Goal: Task Accomplishment & Management: Manage account settings

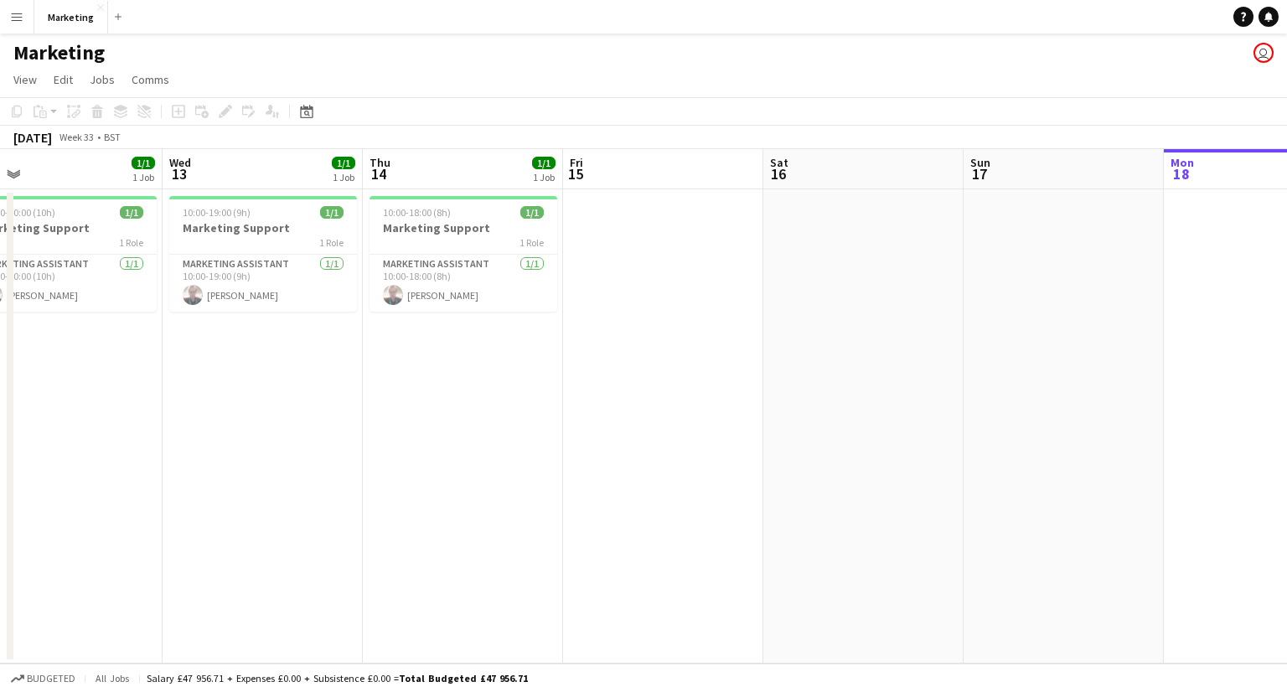
scroll to position [0, 512]
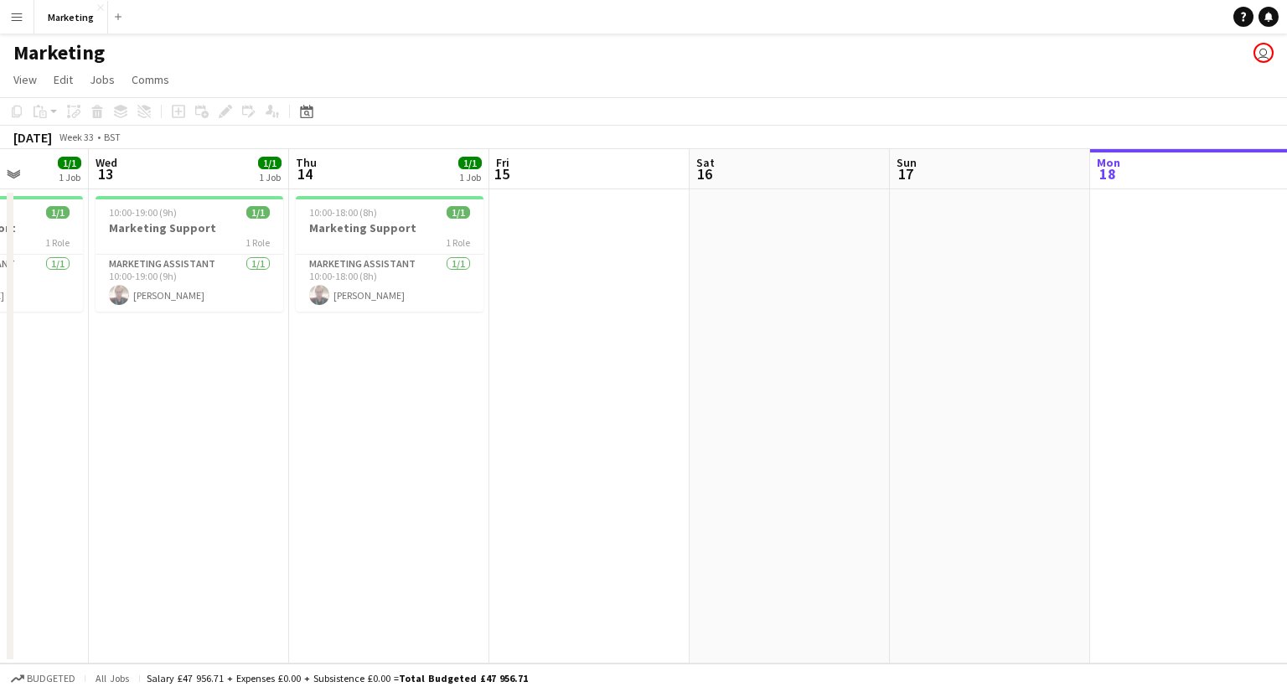
drag, startPoint x: 124, startPoint y: 345, endPoint x: 1007, endPoint y: 296, distance: 884.7
click at [1007, 296] on app-calendar-viewport "Sun 10 Mon 11 Tue 12 1/1 1 Job Wed 13 1/1 1 Job Thu 14 1/1 1 Job Fri 15 Sat 16 …" at bounding box center [643, 406] width 1287 height 515
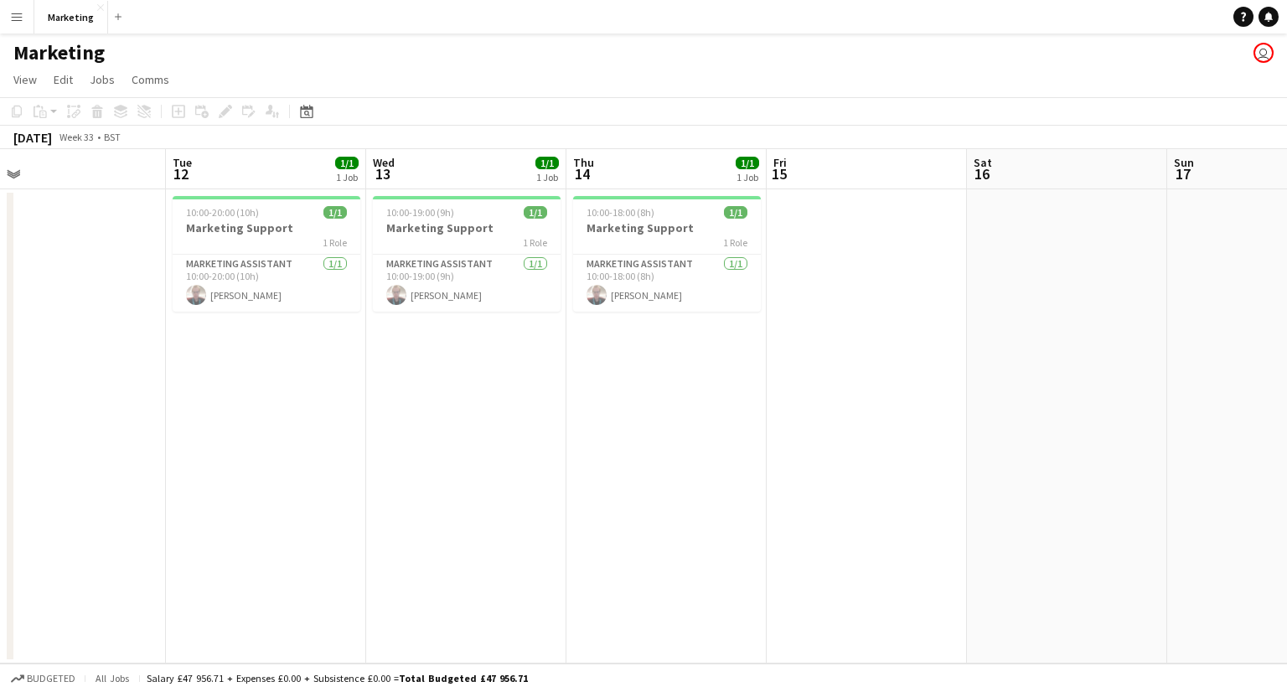
scroll to position [0, 434]
drag, startPoint x: 372, startPoint y: 457, endPoint x: 650, endPoint y: 459, distance: 278.2
click at [650, 459] on app-calendar-viewport "Sat 9 Sun 10 Mon 11 Tue 12 1/1 1 Job Wed 13 1/1 1 Job Thu 14 1/1 1 Job Fri 15 S…" at bounding box center [643, 406] width 1287 height 515
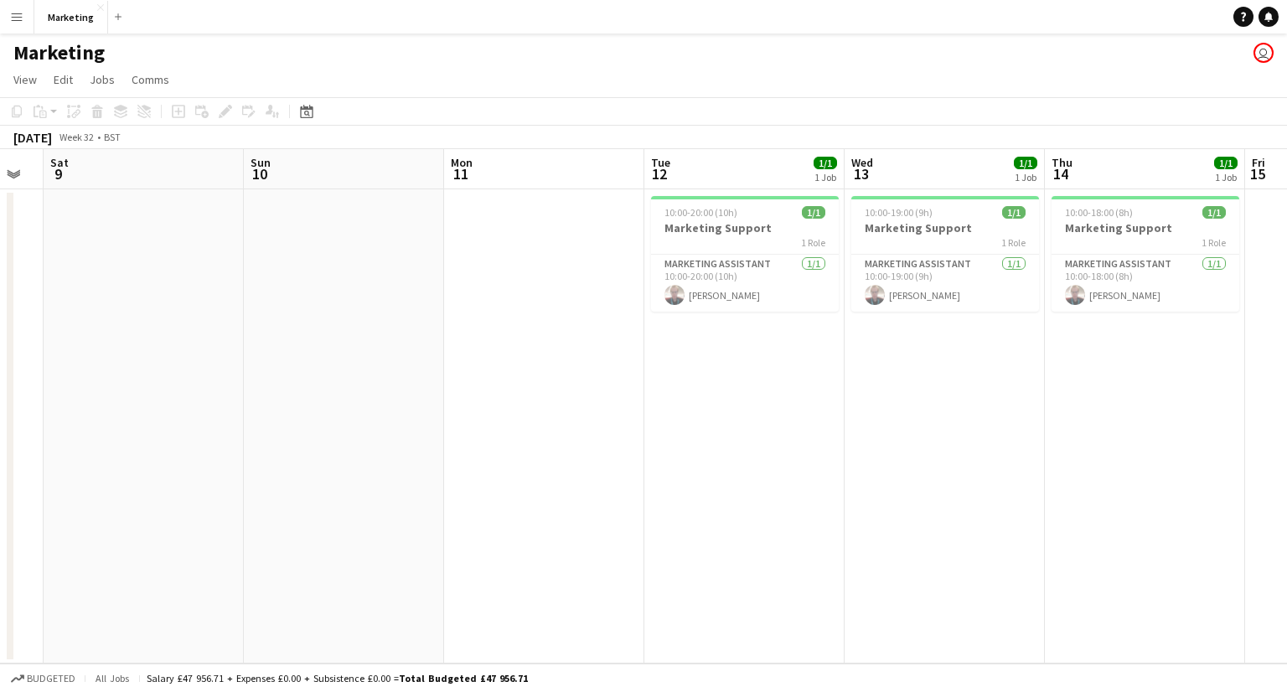
scroll to position [0, 446]
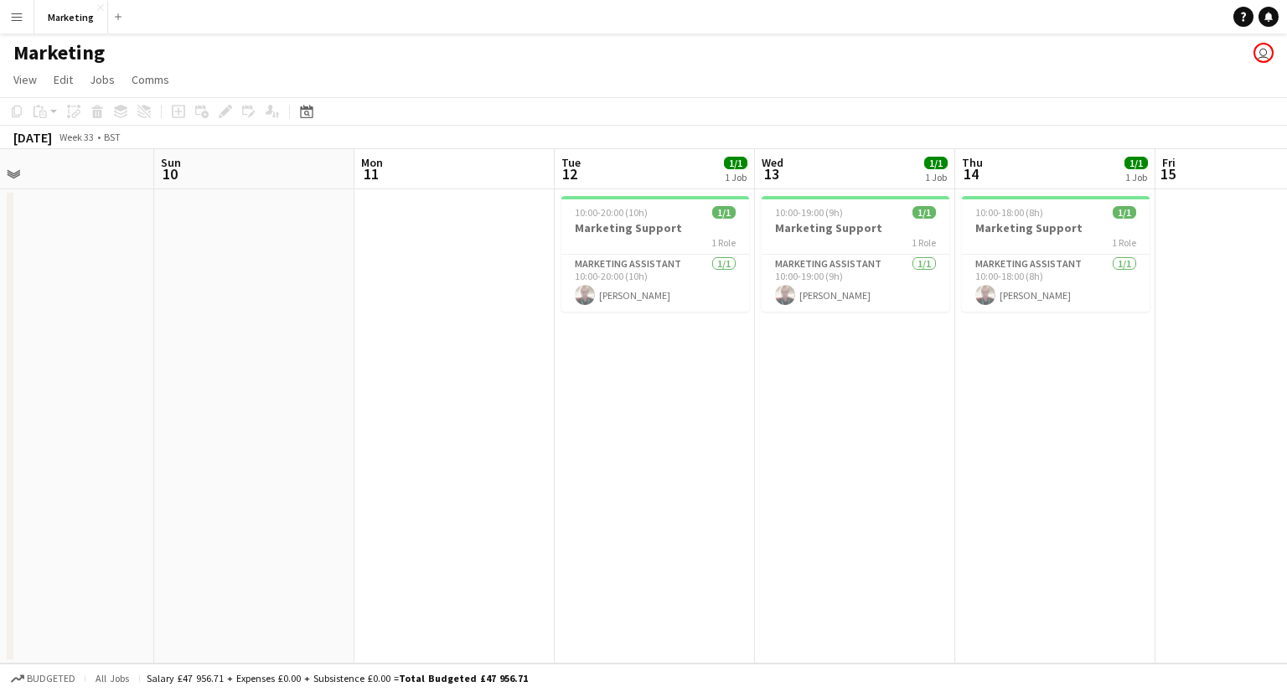
drag, startPoint x: 260, startPoint y: 447, endPoint x: 849, endPoint y: 454, distance: 589.2
click at [849, 454] on app-calendar-viewport "Thu 7 1/1 1 Job Fri 8 Sat 9 Sun 10 Mon 11 Tue 12 1/1 1 Job Wed 13 1/1 1 Job Thu…" at bounding box center [643, 406] width 1287 height 515
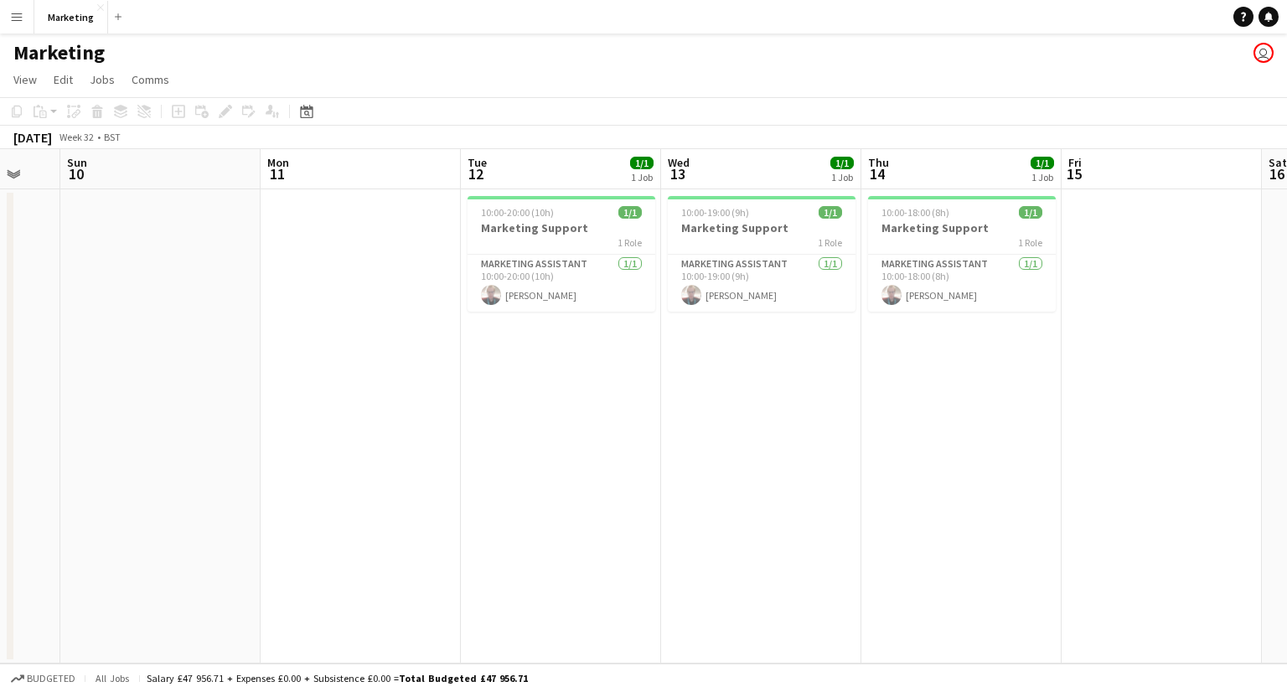
scroll to position [0, 546]
drag, startPoint x: 688, startPoint y: 470, endPoint x: 388, endPoint y: 457, distance: 300.3
click at [388, 457] on app-calendar-viewport "Thu 7 1/1 1 Job Fri 8 Sat 9 Sun 10 Mon 11 Tue 12 1/1 1 Job Wed 13 1/1 1 Job Thu…" at bounding box center [643, 406] width 1287 height 515
click at [556, 466] on app-date-cell "10:00-20:00 (10h) 1/1 Marketing Support 1 Role Marketing Assistant [DATE] 10:00…" at bounding box center [555, 426] width 200 height 474
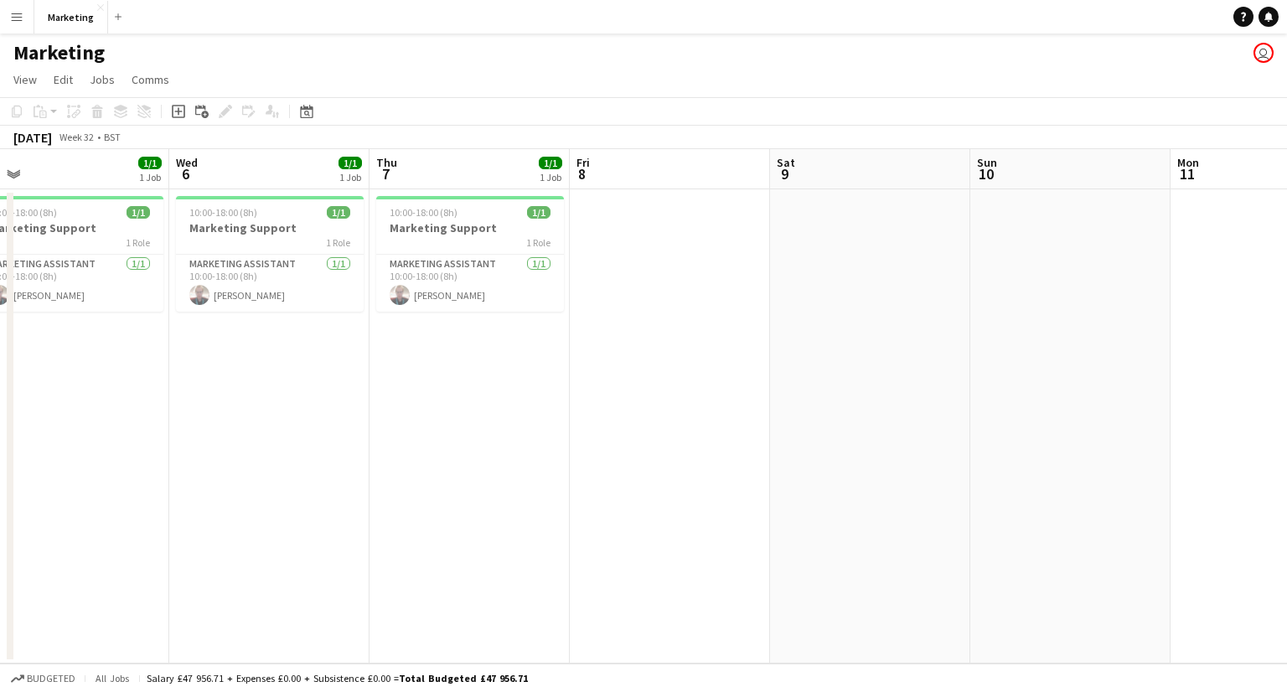
scroll to position [0, 412]
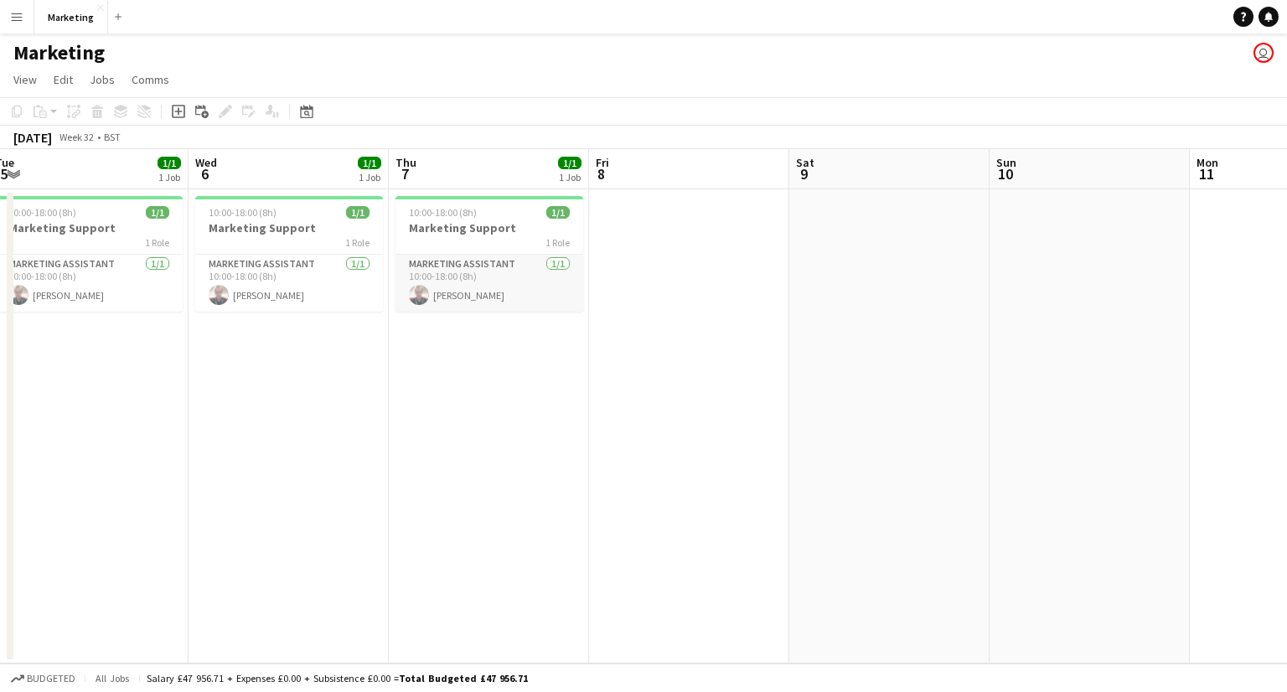
click at [473, 276] on app-card-role "Marketing Assistant [DATE] 10:00-18:00 (8h) [PERSON_NAME]" at bounding box center [490, 283] width 188 height 57
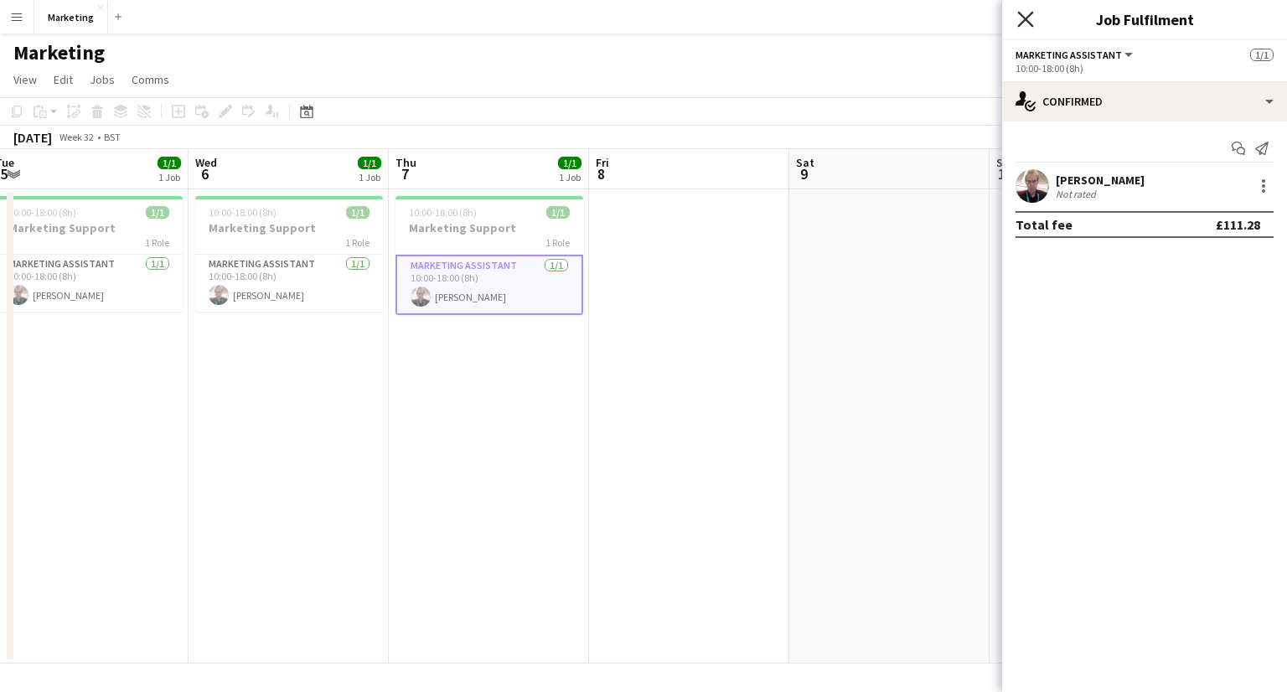
click at [1019, 24] on icon at bounding box center [1025, 19] width 16 height 16
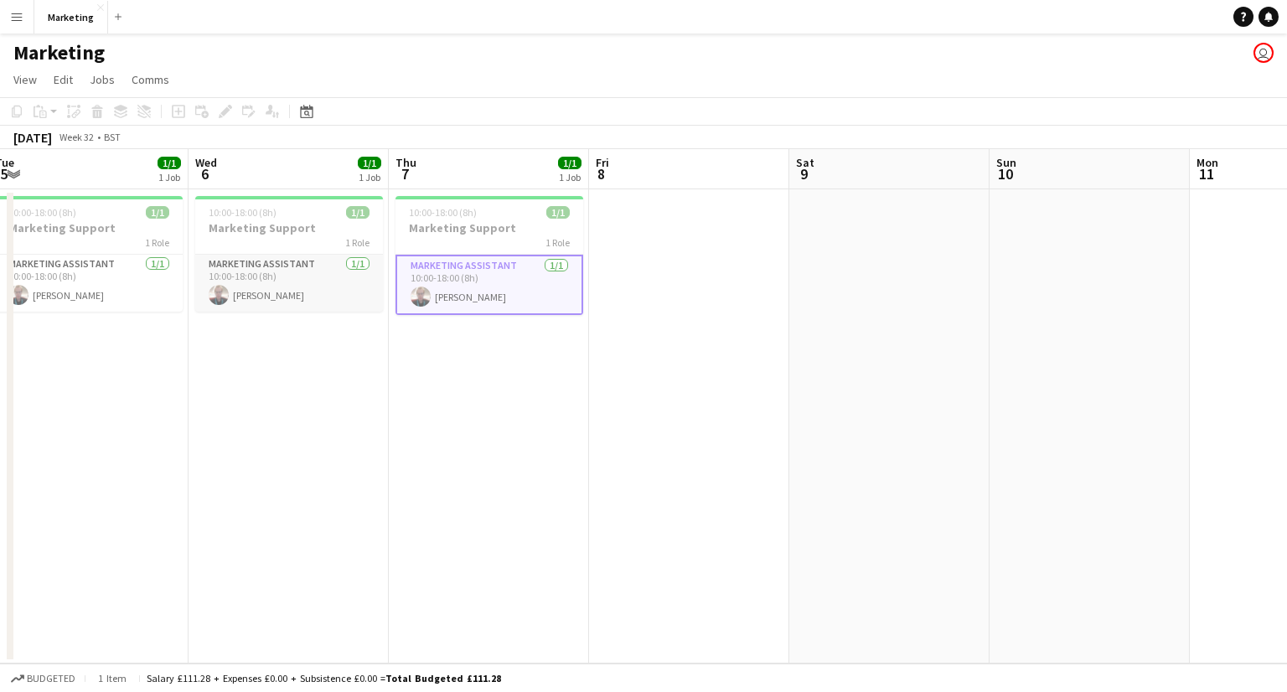
click at [294, 302] on app-card-role "Marketing Assistant [DATE] 10:00-18:00 (8h) [PERSON_NAME]" at bounding box center [289, 283] width 188 height 57
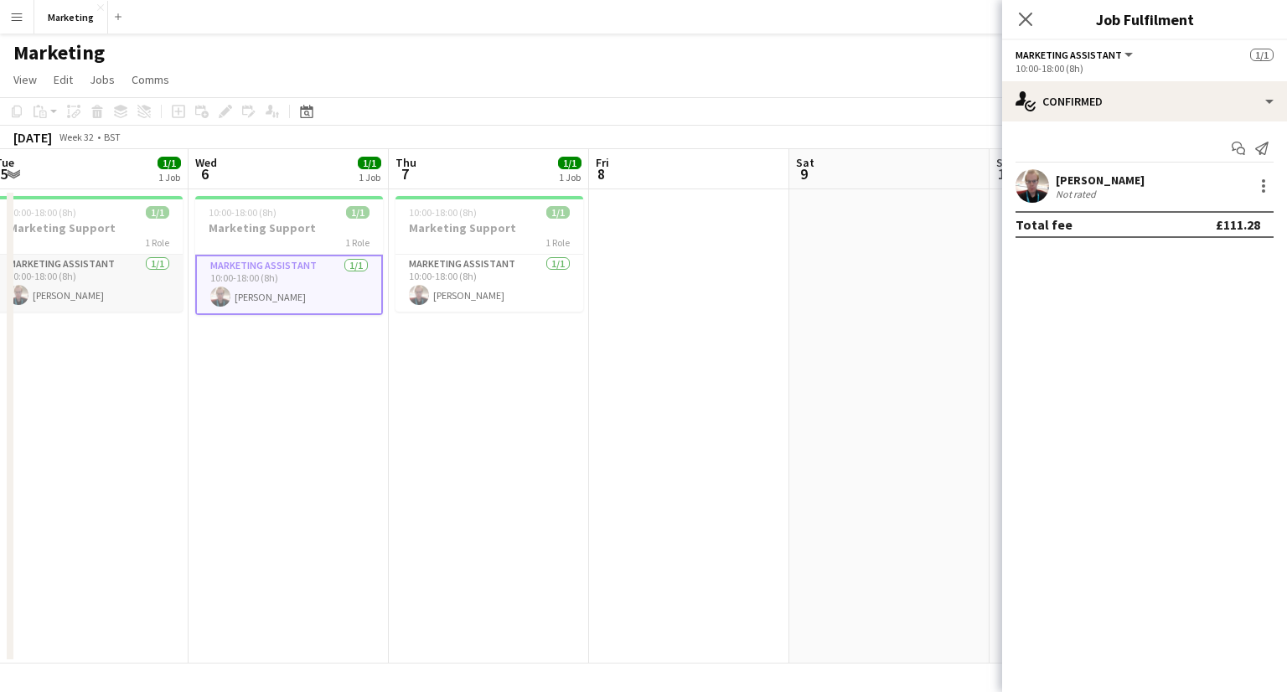
click at [127, 291] on app-card-role "Marketing Assistant [DATE] 10:00-18:00 (8h) [PERSON_NAME]" at bounding box center [89, 283] width 188 height 57
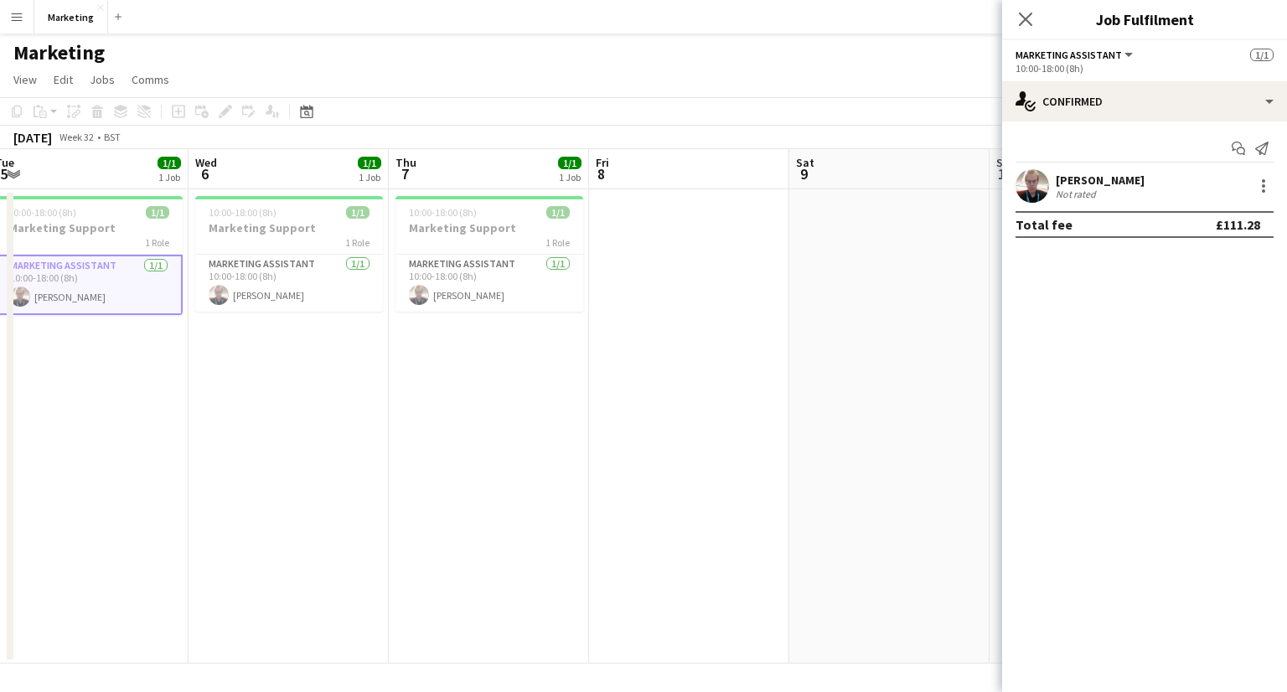
click at [103, 286] on app-card-role "Marketing Assistant [DATE] 10:00-18:00 (8h) [PERSON_NAME]" at bounding box center [89, 285] width 188 height 60
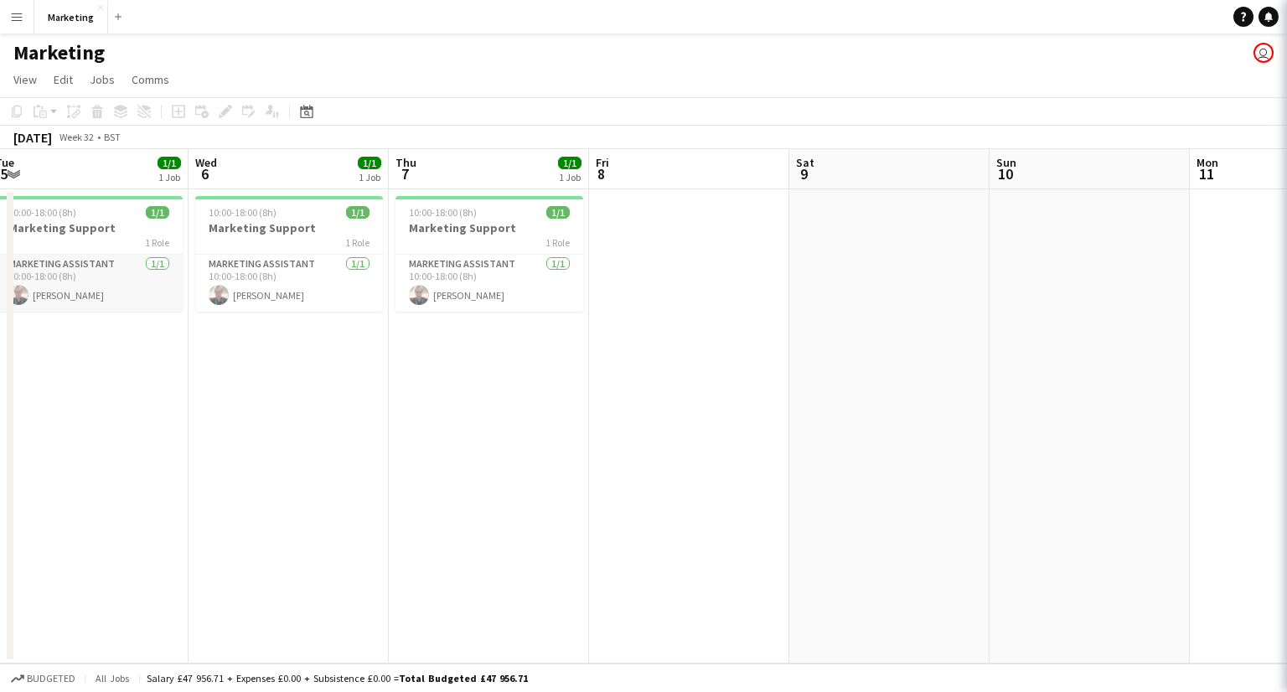
click at [103, 286] on app-card-role "Marketing Assistant [DATE] 10:00-18:00 (8h) [PERSON_NAME]" at bounding box center [89, 283] width 188 height 57
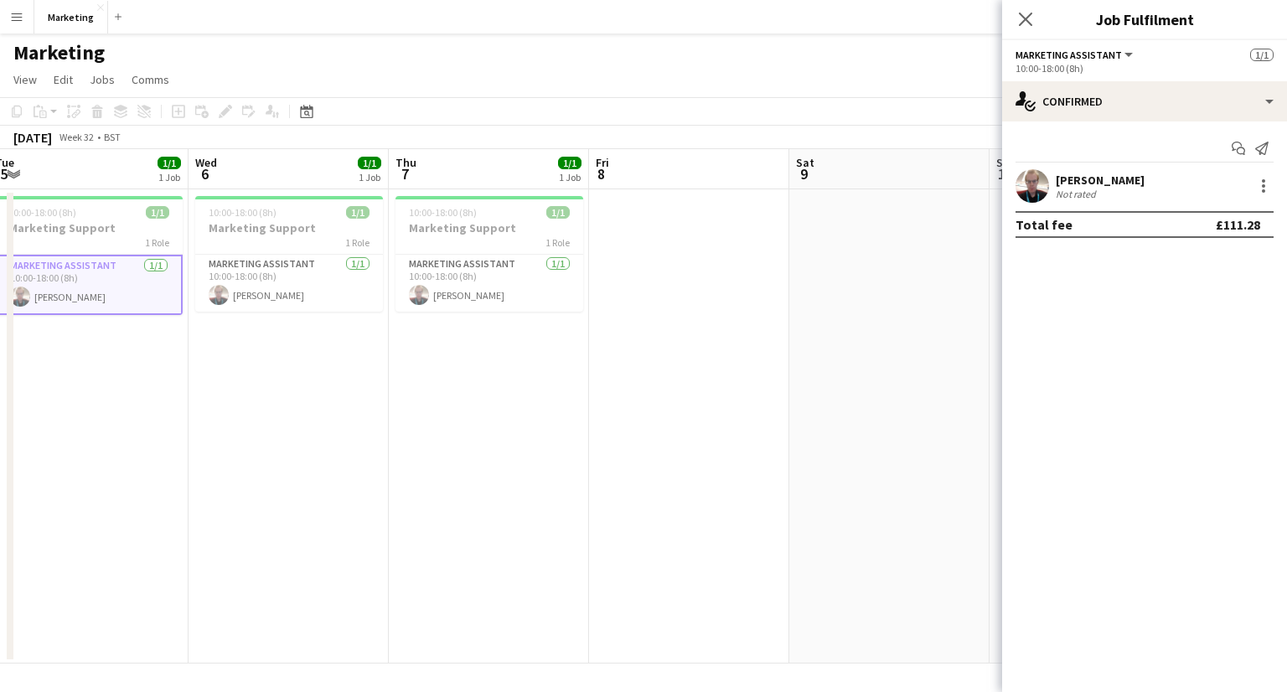
click at [598, 367] on app-date-cell at bounding box center [689, 426] width 200 height 474
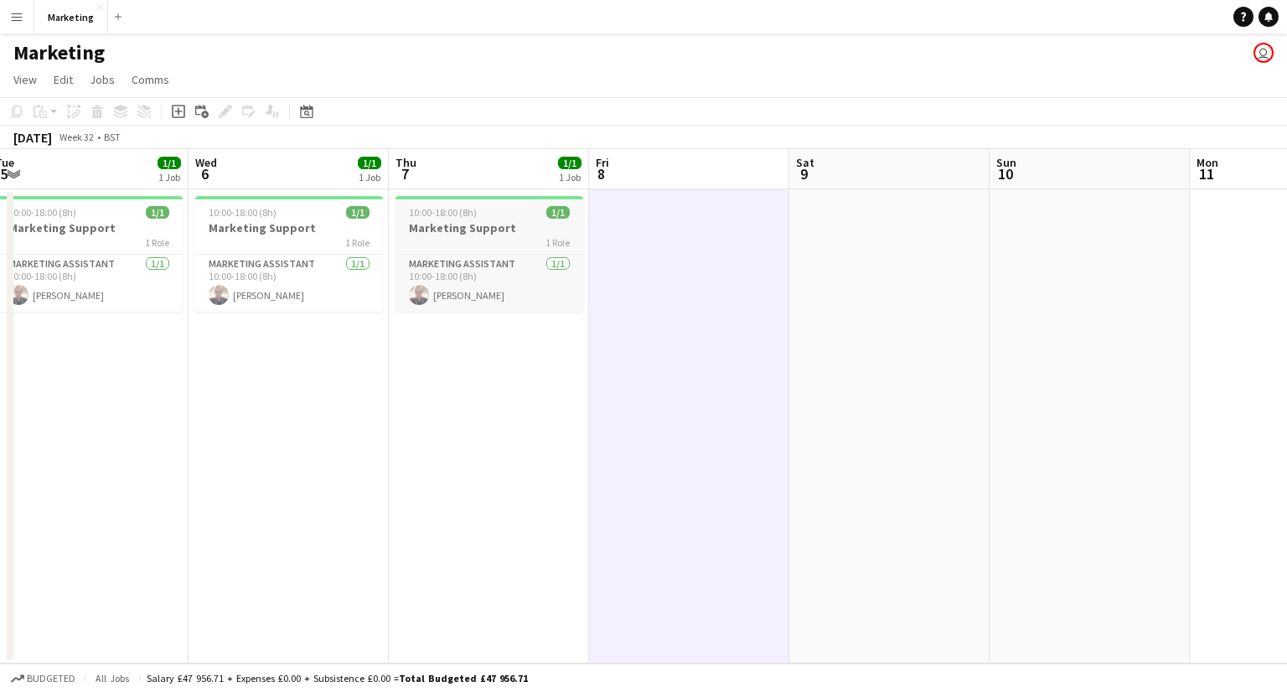
click at [489, 249] on app-job-card "10:00-18:00 (8h) 1/1 Marketing Support 1 Role Marketing Assistant [DATE] 10:00-…" at bounding box center [490, 254] width 188 height 116
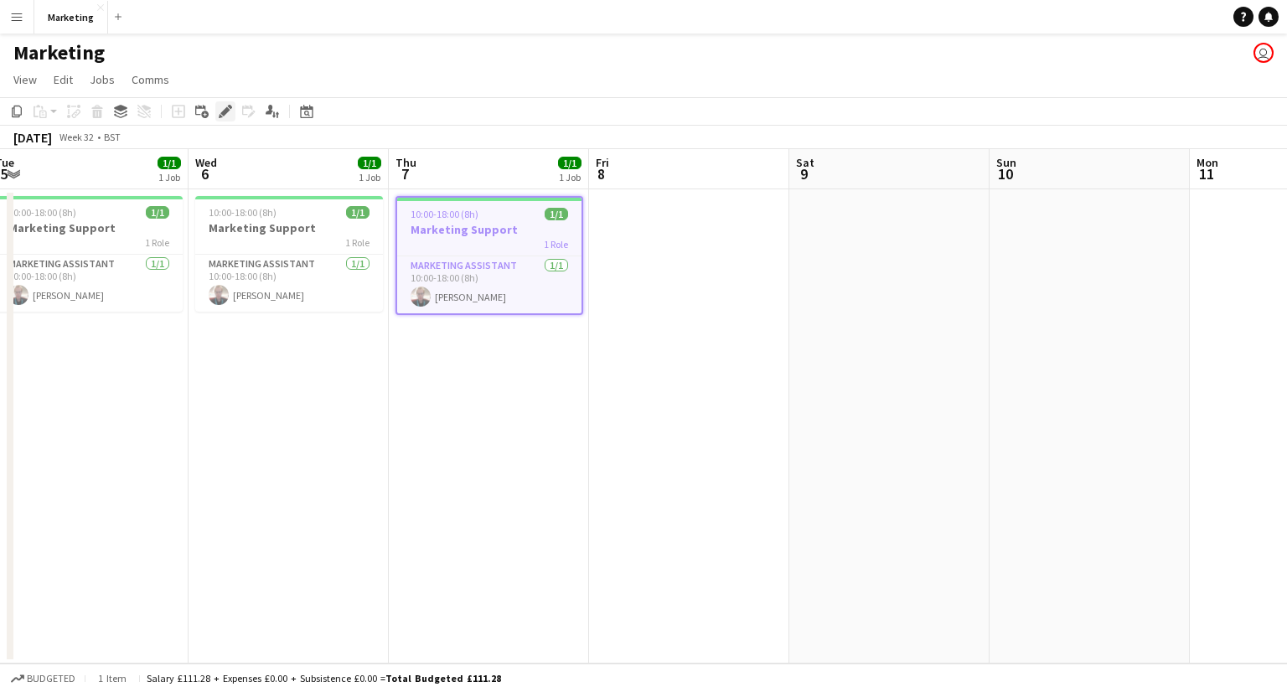
click at [220, 112] on icon "Edit" at bounding box center [225, 111] width 13 height 13
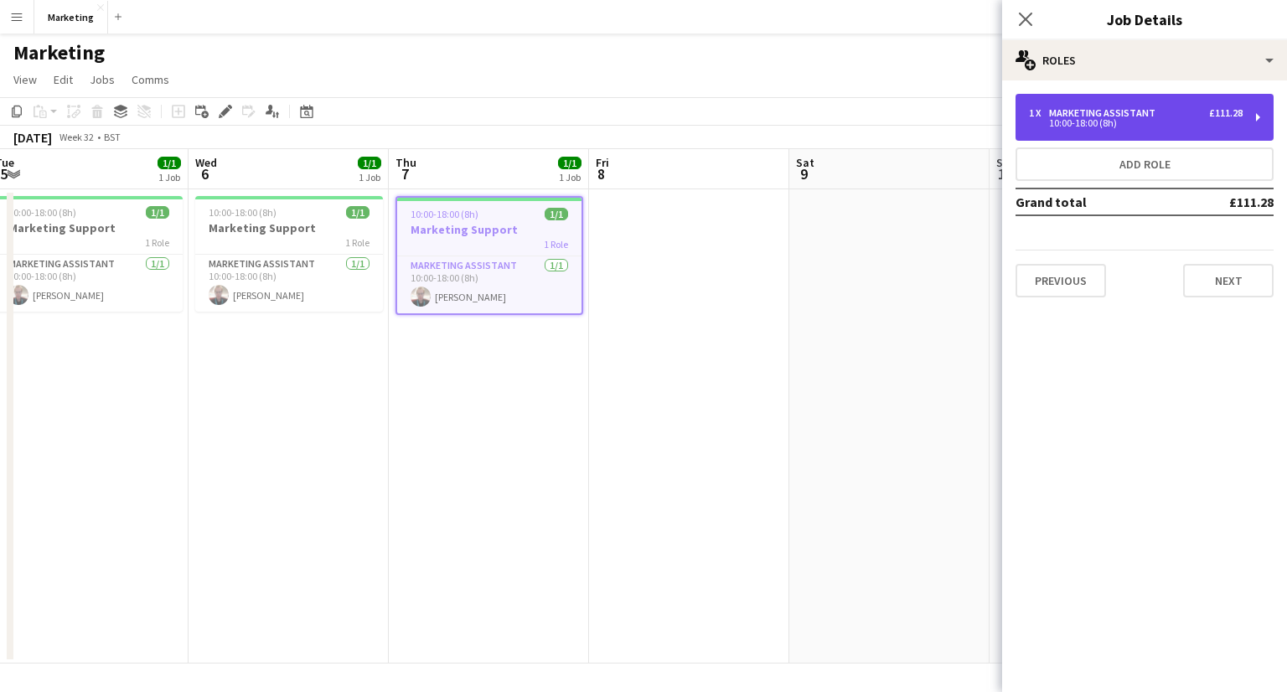
click at [1169, 120] on div "10:00-18:00 (8h)" at bounding box center [1136, 123] width 214 height 8
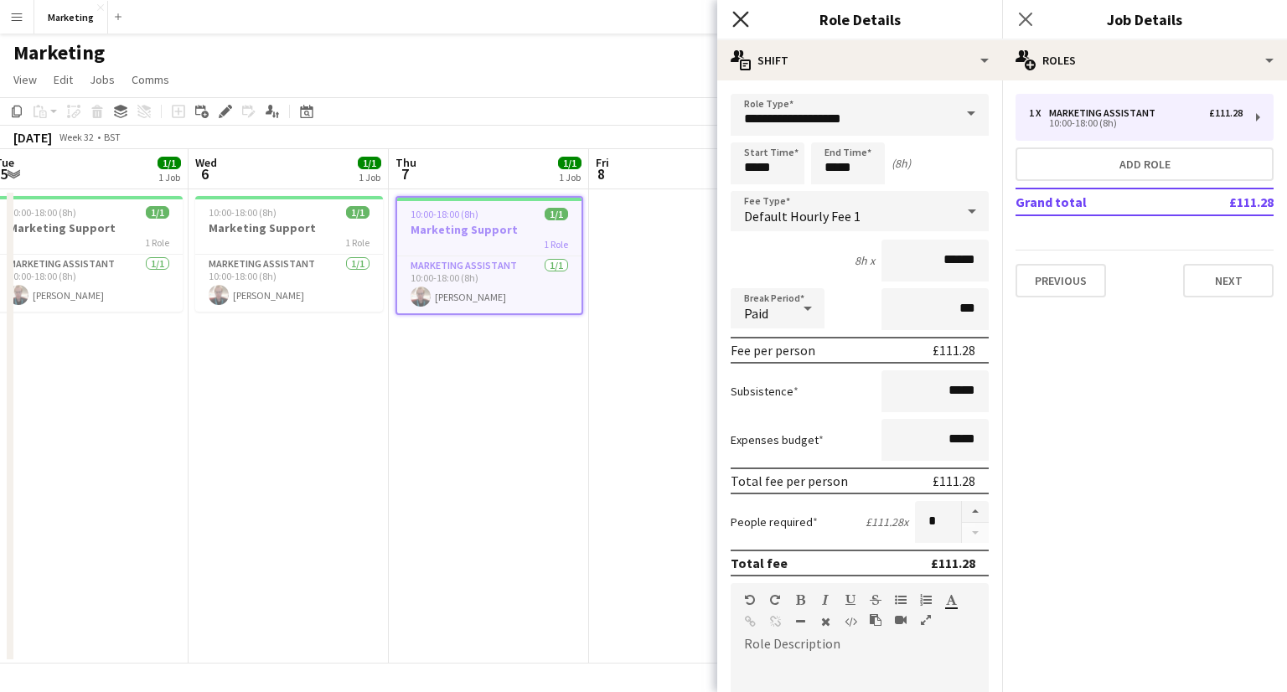
click at [736, 20] on icon "Close pop-in" at bounding box center [740, 19] width 16 height 16
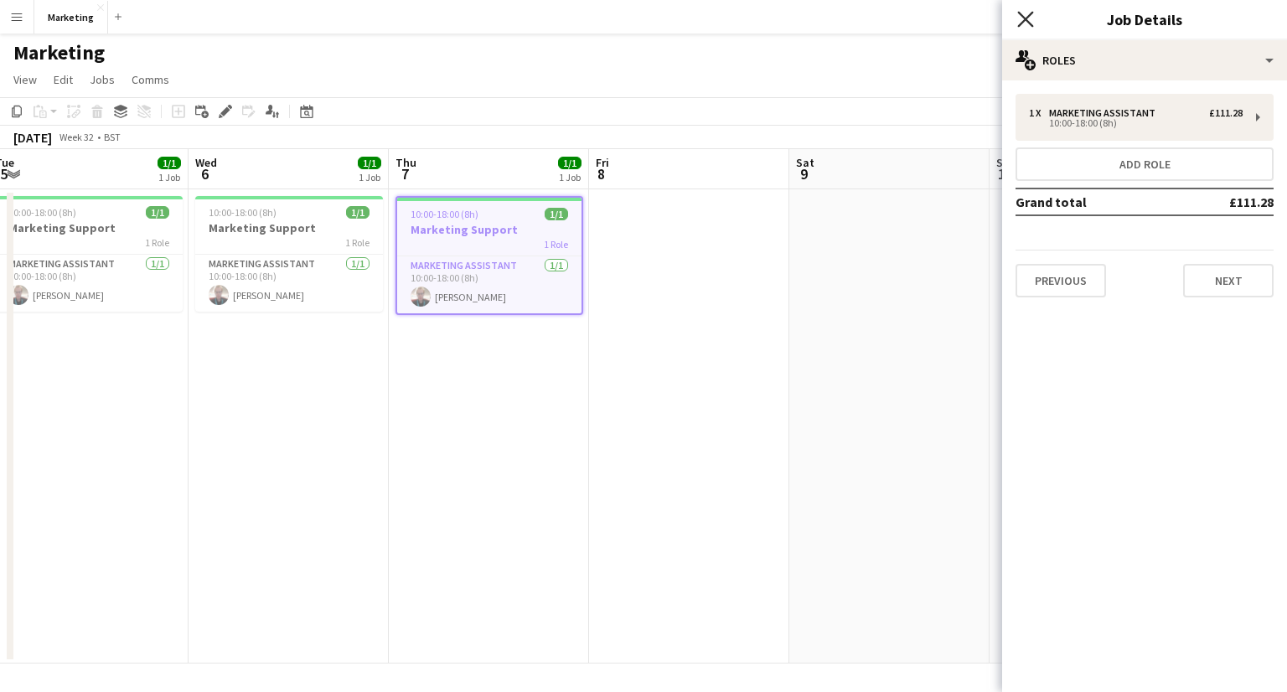
click at [1025, 19] on icon at bounding box center [1025, 19] width 16 height 16
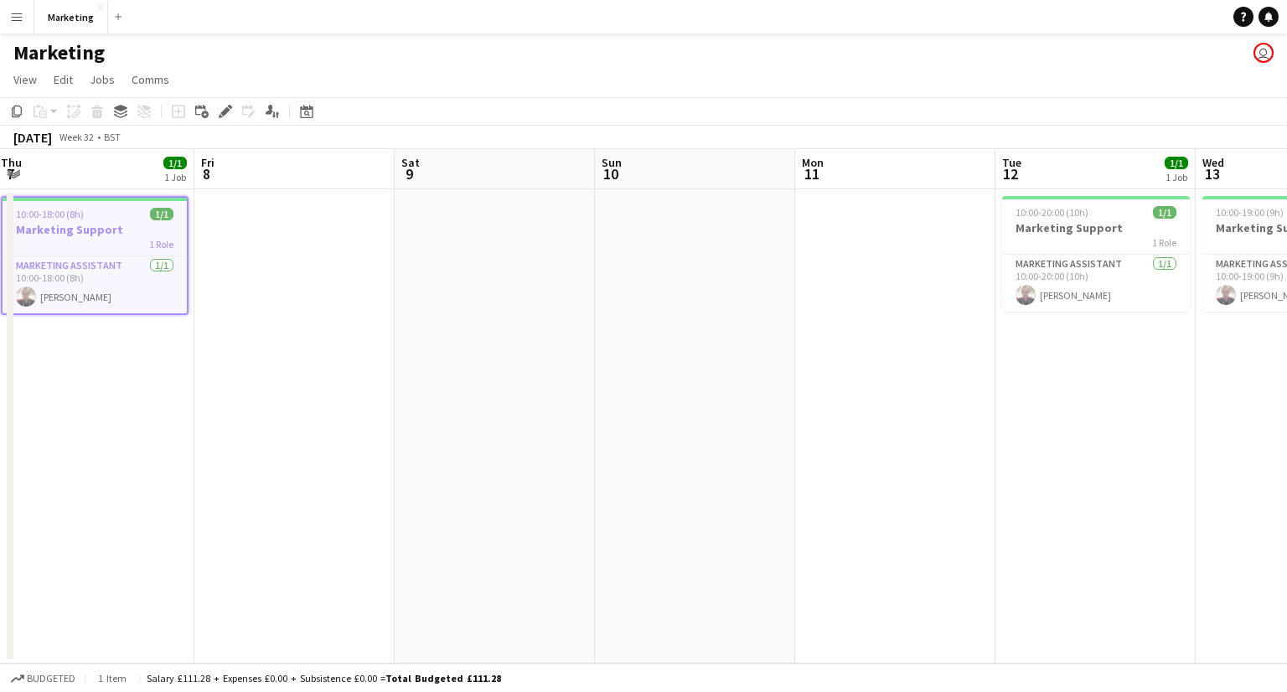
scroll to position [0, 608]
click at [749, 497] on app-date-cell at bounding box center [693, 426] width 200 height 474
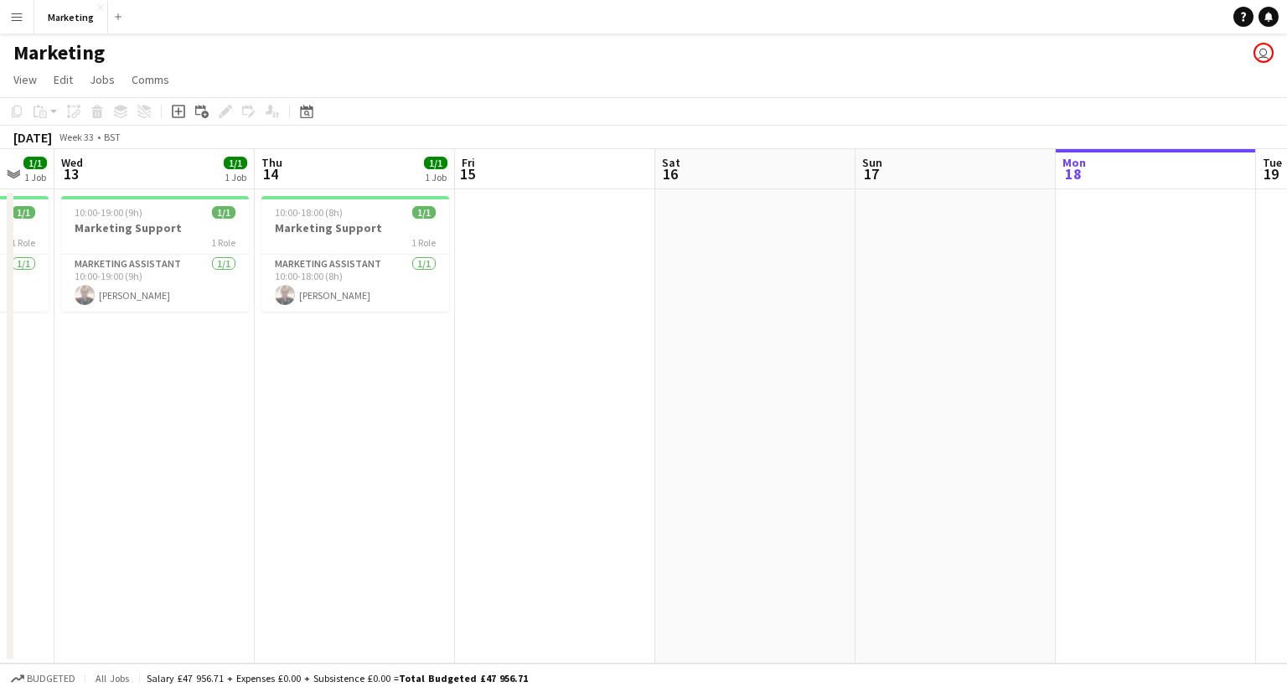
scroll to position [0, 772]
